Goal: Task Accomplishment & Management: Complete application form

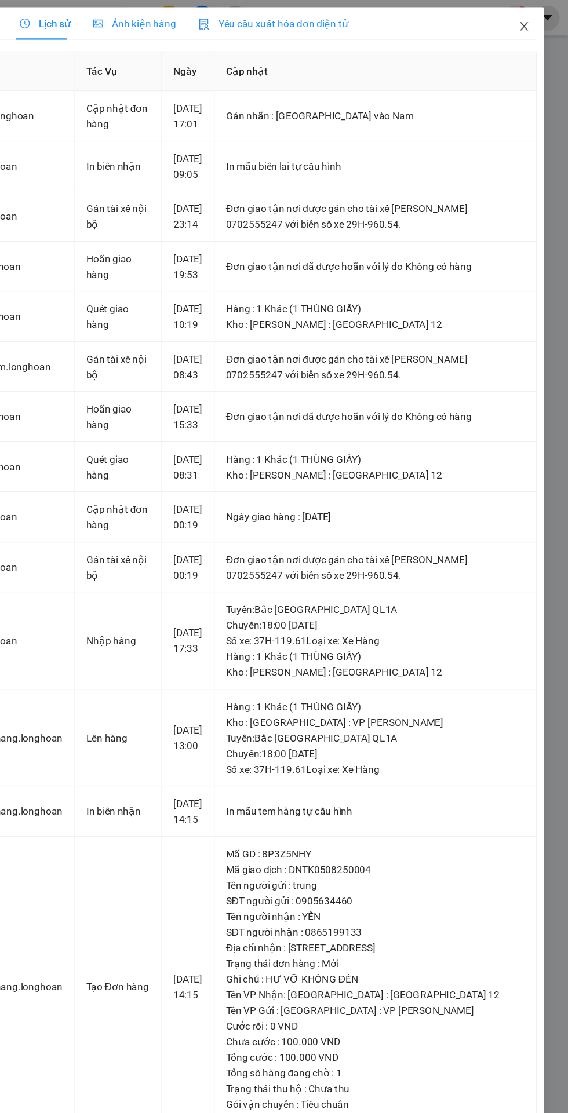
click at [531, 21] on icon "close" at bounding box center [532, 21] width 6 height 7
click at [3, 796] on div "Tổng Quan Kho hàng mới Điều hành xe Quản [PERSON_NAME] lý thu hộ Quản lý chuyến…" at bounding box center [17, 517] width 35 height 959
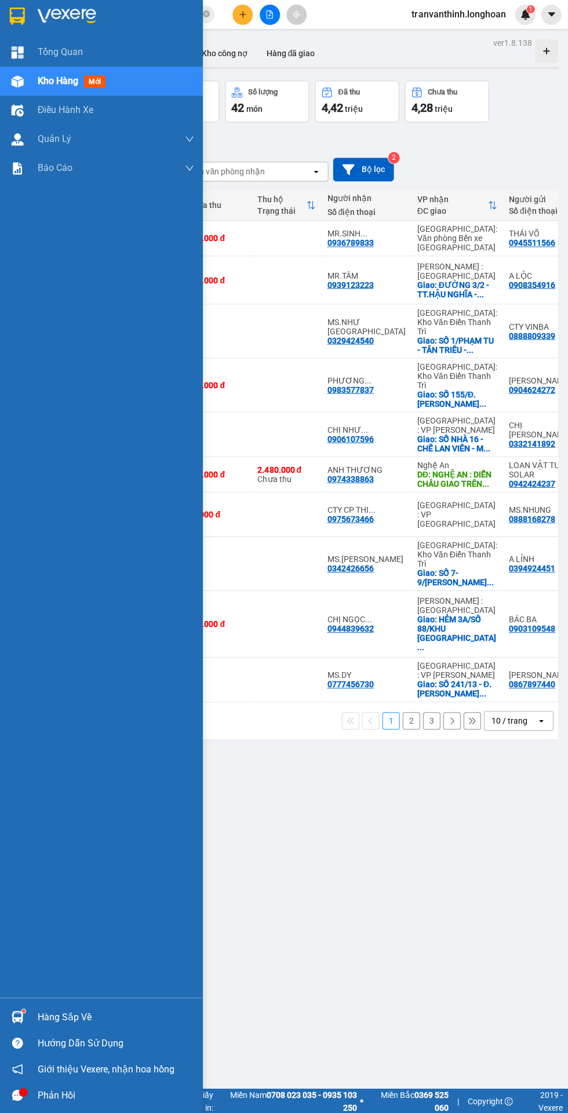
click at [327, 105] on span "4,42" at bounding box center [331, 108] width 21 height 14
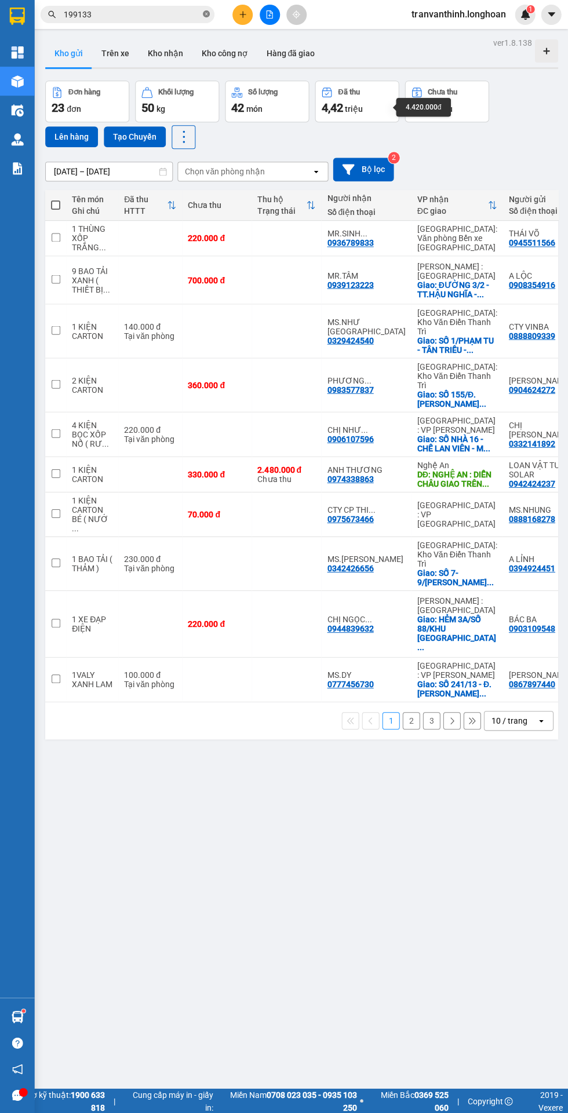
click at [206, 14] on icon "close-circle" at bounding box center [206, 13] width 7 height 7
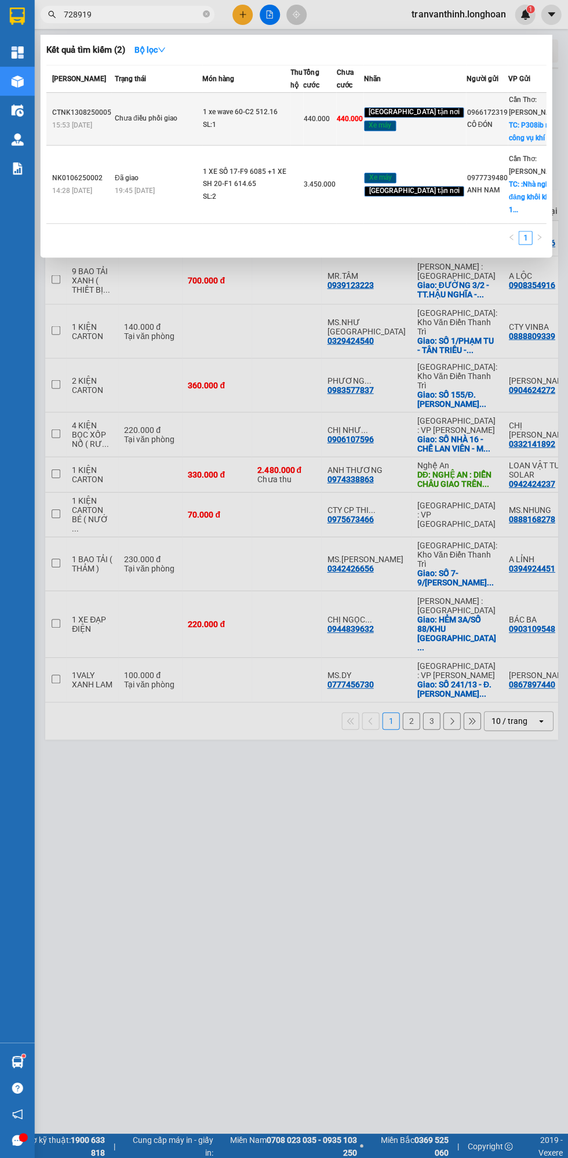
type input "728919"
click at [190, 125] on div "Chưa điều phối giao" at bounding box center [158, 118] width 87 height 13
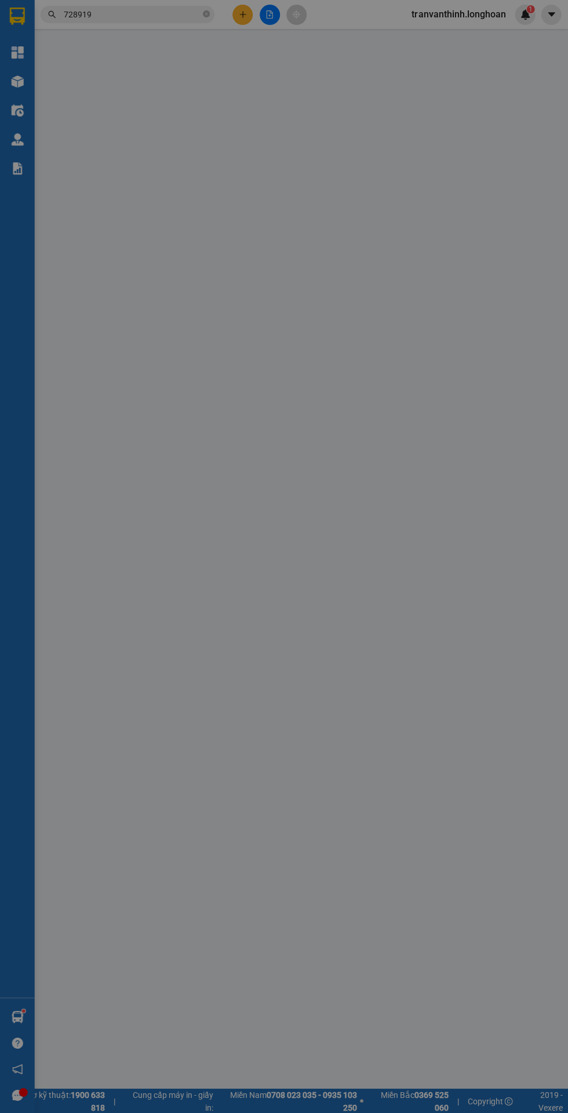
type input "0966172319"
type input "CÔ ĐÓN"
checkbox input "true"
type input "P308ib nhà công vụ khí điện đạm ..Ngô Quyền phường 1 [GEOGRAPHIC_DATA]"
type input "0982728919"
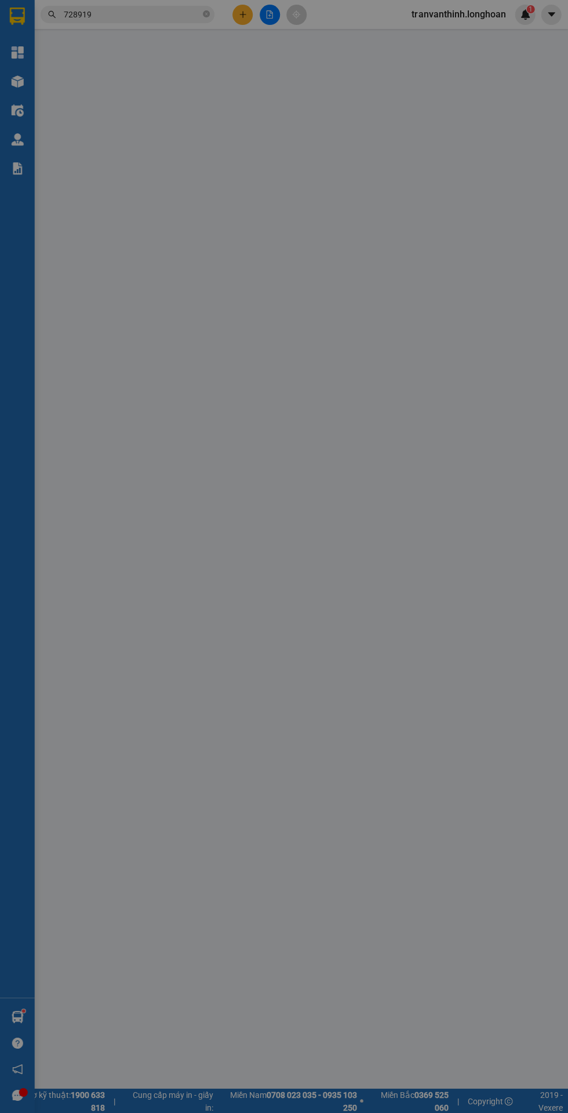
type input "CHỊ NGA"
checkbox input "true"
type input "Khách sạn Hà Thi - [PERSON_NAME] [GEOGRAPHIC_DATA] ( cũ )"
type input "440.000"
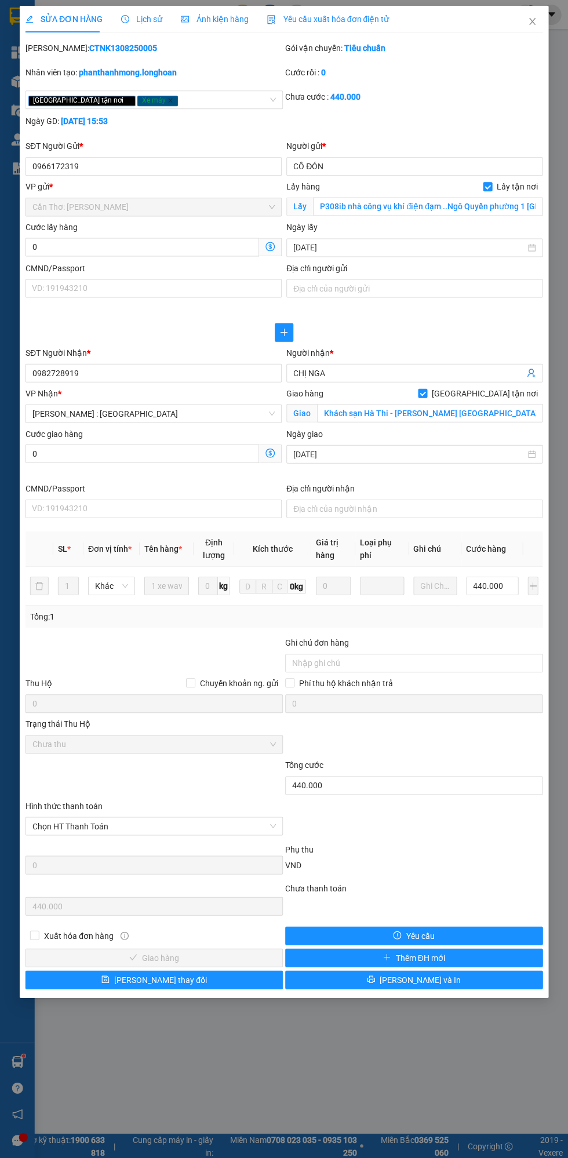
click at [147, 21] on span "Lịch sử" at bounding box center [141, 18] width 41 height 9
